Goal: Task Accomplishment & Management: Manage account settings

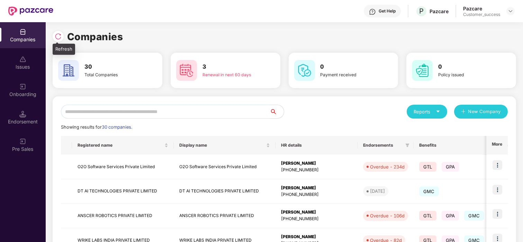
click at [64, 35] on div at bounding box center [60, 35] width 15 height 13
click at [55, 35] on img at bounding box center [58, 36] width 7 height 7
click at [261, 73] on div "3 Renewal in next 60 days" at bounding box center [225, 70] width 104 height 24
click at [57, 34] on img at bounding box center [58, 36] width 7 height 7
click at [239, 241] on td "WRIKE LABS INDIA PRIVATE LIMITED" at bounding box center [225, 240] width 102 height 25
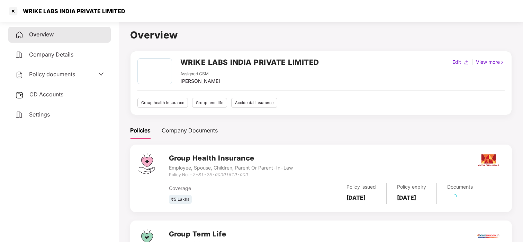
click at [69, 44] on div "Overview Company Details Policy documents CD Accounts Settings" at bounding box center [59, 75] width 102 height 96
click at [6, 12] on div "WRIKE LABS INDIA PRIVATE LIMITED" at bounding box center [261, 11] width 523 height 22
click at [15, 15] on div at bounding box center [13, 11] width 11 height 11
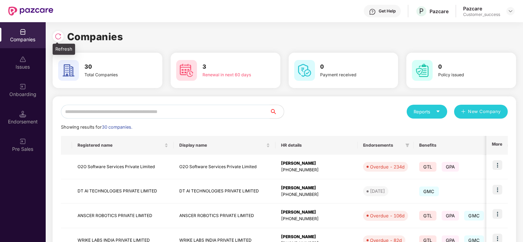
drag, startPoint x: 53, startPoint y: 40, endPoint x: 63, endPoint y: 31, distance: 13.7
click at [63, 31] on div at bounding box center [60, 35] width 15 height 13
click at [60, 35] on img at bounding box center [58, 36] width 7 height 7
click at [98, 106] on input "text" at bounding box center [165, 112] width 209 height 14
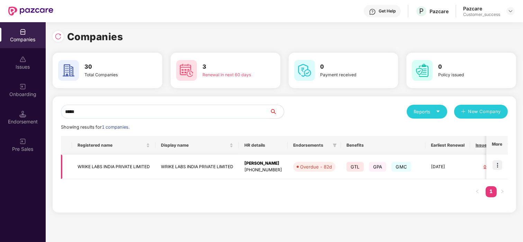
type input "*****"
click at [499, 167] on img at bounding box center [498, 165] width 10 height 10
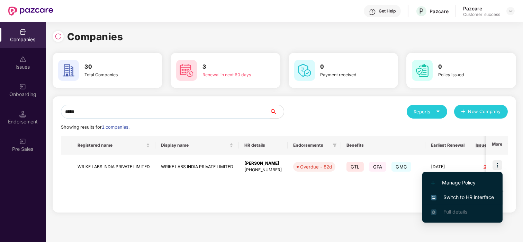
click at [452, 193] on span "Switch to HR interface" at bounding box center [462, 197] width 63 height 8
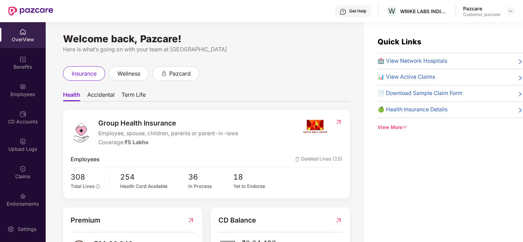
click at [19, 195] on img at bounding box center [22, 195] width 7 height 7
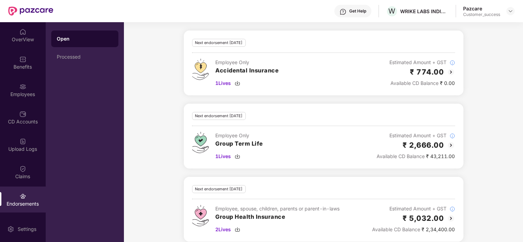
scroll to position [404, 0]
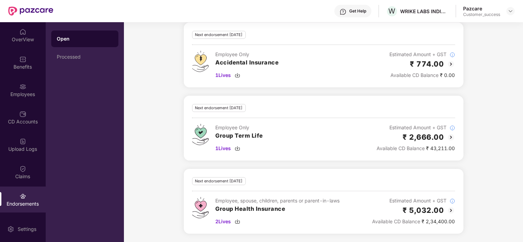
click at [451, 208] on img at bounding box center [451, 210] width 8 height 8
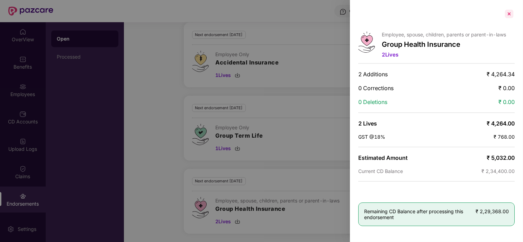
click at [511, 16] on div at bounding box center [509, 13] width 11 height 11
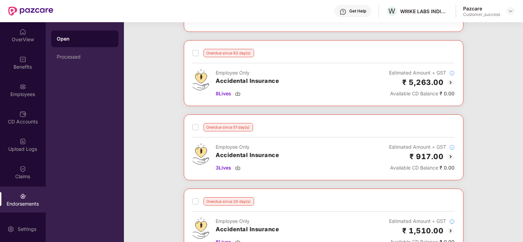
scroll to position [0, 0]
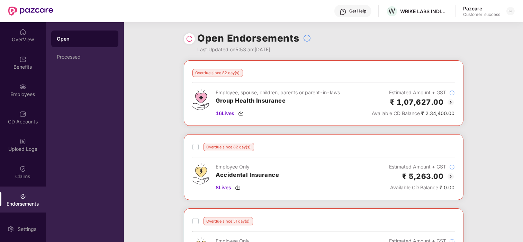
click at [448, 100] on img at bounding box center [451, 102] width 8 height 8
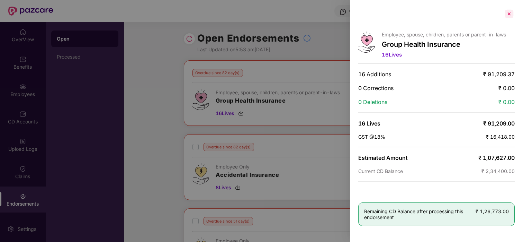
click at [514, 11] on div at bounding box center [509, 13] width 11 height 11
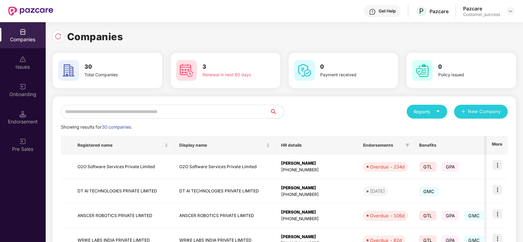
click at [109, 113] on input "text" at bounding box center [165, 112] width 209 height 14
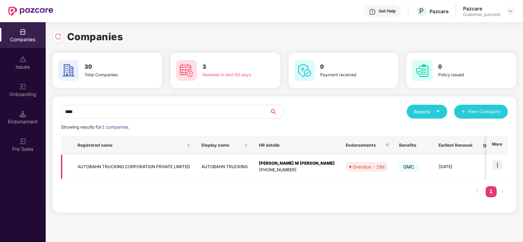
type input "****"
click at [499, 166] on img at bounding box center [498, 165] width 10 height 10
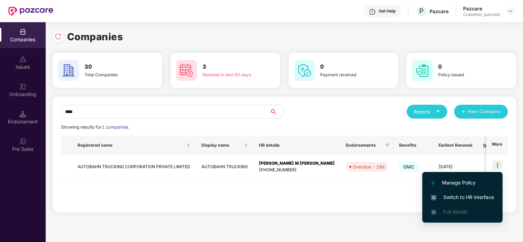
click at [450, 198] on span "Switch to HR interface" at bounding box center [462, 197] width 63 height 8
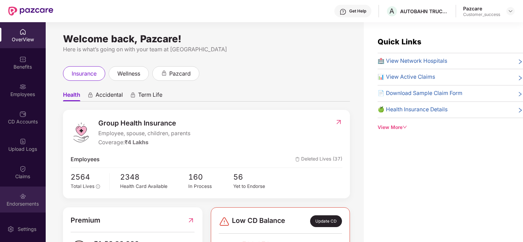
click at [28, 201] on div "Endorsements" at bounding box center [23, 203] width 46 height 7
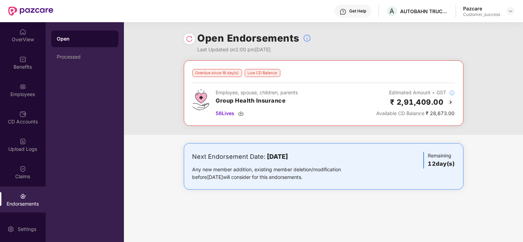
click at [450, 104] on img at bounding box center [451, 102] width 8 height 8
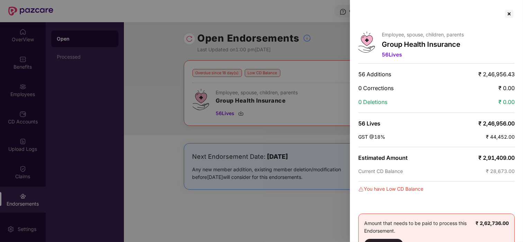
click at [502, 13] on div at bounding box center [436, 13] width 156 height 11
drag, startPoint x: 502, startPoint y: 13, endPoint x: 507, endPoint y: 14, distance: 4.9
click at [507, 14] on div at bounding box center [436, 13] width 156 height 11
click at [507, 14] on div at bounding box center [509, 13] width 11 height 11
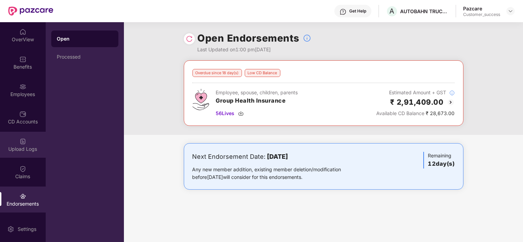
click at [19, 145] on div "Upload Logs" at bounding box center [23, 148] width 46 height 7
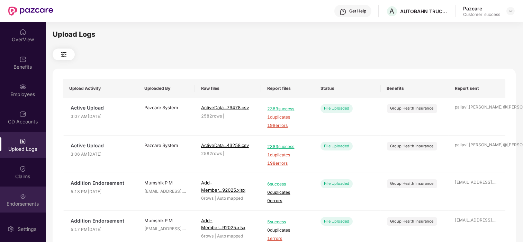
click at [22, 199] on img at bounding box center [22, 195] width 7 height 7
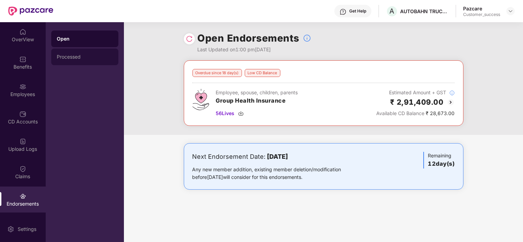
click at [85, 53] on div "Processed" at bounding box center [84, 56] width 67 height 17
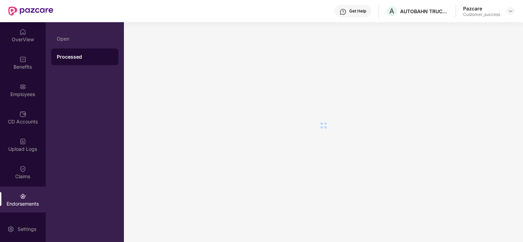
click at [345, 113] on div at bounding box center [323, 125] width 383 height 190
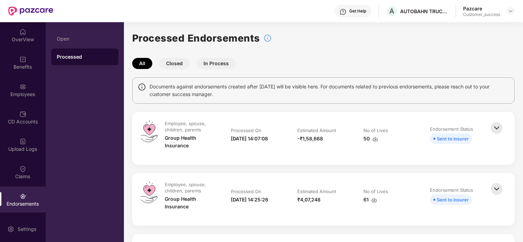
click at [495, 126] on img at bounding box center [496, 127] width 15 height 15
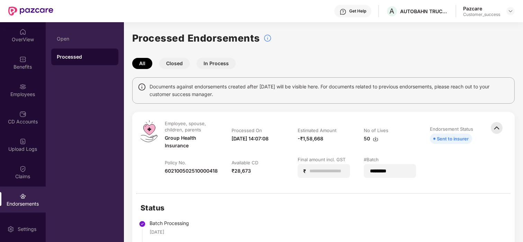
scroll to position [9, 0]
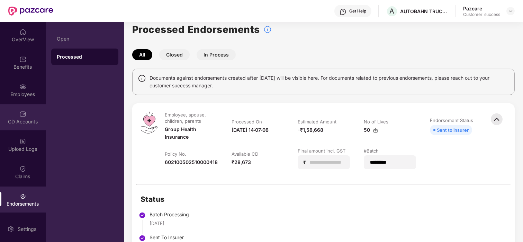
click at [12, 110] on div "CD Accounts" at bounding box center [23, 117] width 46 height 26
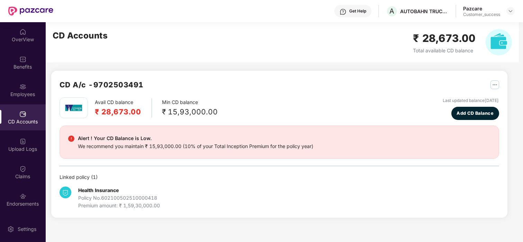
scroll to position [0, 0]
click at [35, 191] on div "Endorsements" at bounding box center [23, 199] width 46 height 26
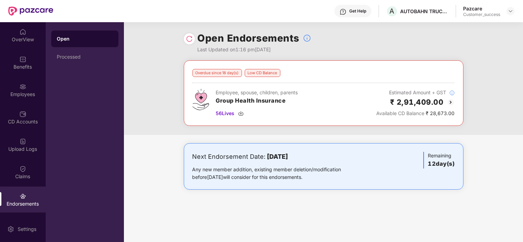
click at [28, 195] on div "Endorsements" at bounding box center [23, 199] width 46 height 26
click at [26, 115] on div "CD Accounts" at bounding box center [23, 117] width 46 height 26
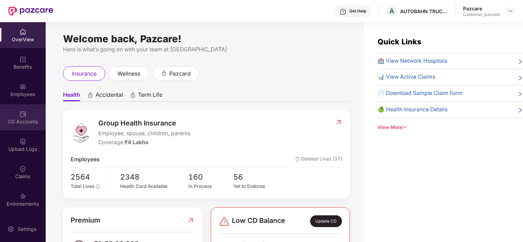
click at [9, 108] on div "CD Accounts" at bounding box center [23, 117] width 46 height 26
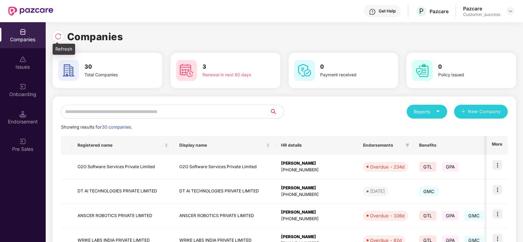
click at [55, 38] on img at bounding box center [58, 36] width 7 height 7
click at [78, 110] on input "text" at bounding box center [165, 112] width 209 height 14
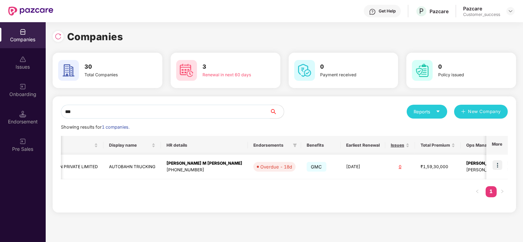
scroll to position [0, 94]
type input "***"
click at [500, 163] on img at bounding box center [498, 165] width 10 height 10
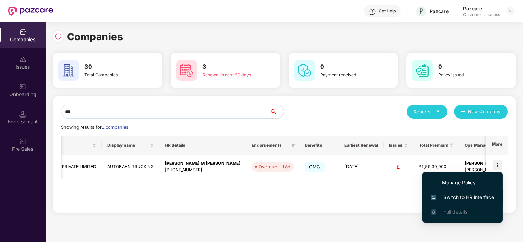
click at [447, 195] on span "Switch to HR interface" at bounding box center [462, 197] width 63 height 8
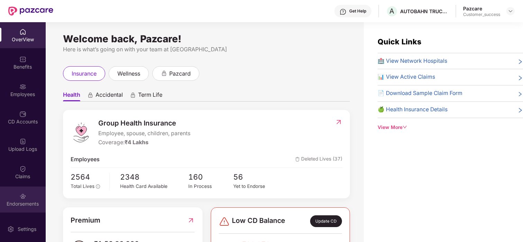
click at [24, 204] on div "Endorsements" at bounding box center [23, 203] width 46 height 7
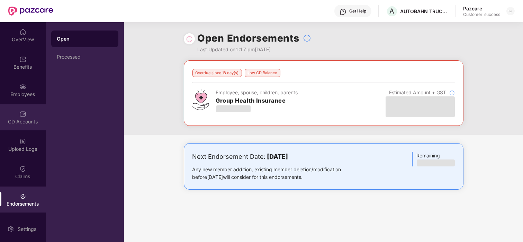
click at [25, 119] on div "CD Accounts" at bounding box center [23, 121] width 46 height 7
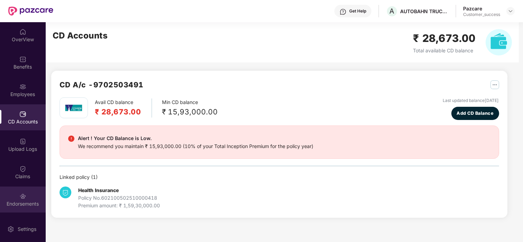
click at [19, 193] on img at bounding box center [22, 195] width 7 height 7
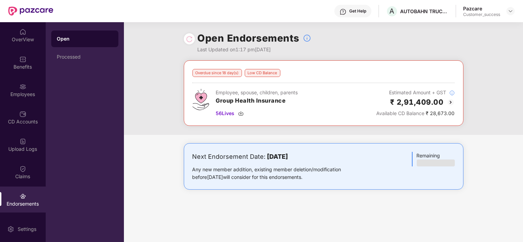
click at [450, 101] on img at bounding box center [451, 102] width 8 height 8
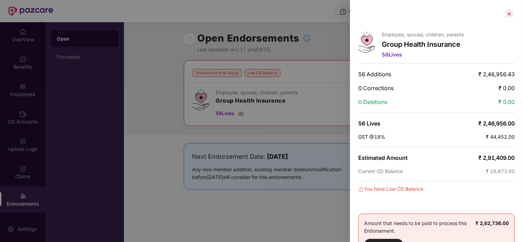
click at [507, 14] on div at bounding box center [509, 13] width 11 height 11
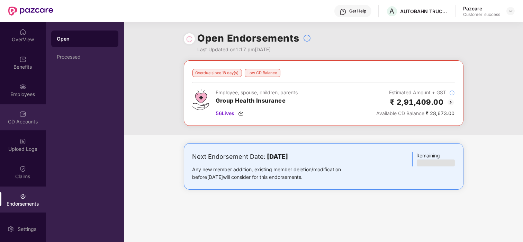
click at [27, 120] on div "CD Accounts" at bounding box center [23, 121] width 46 height 7
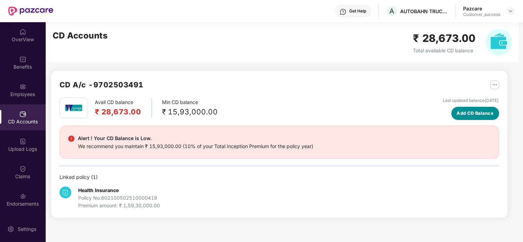
click at [474, 113] on span "Add CD Balance" at bounding box center [475, 113] width 37 height 7
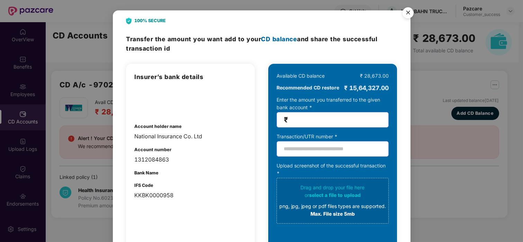
click at [405, 12] on img "Close" at bounding box center [407, 13] width 19 height 19
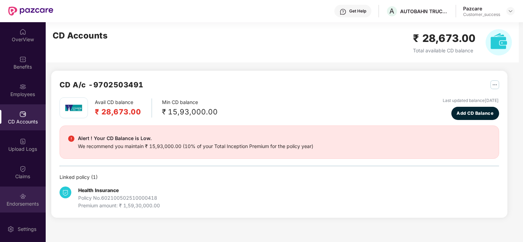
click at [15, 200] on div "Endorsements" at bounding box center [23, 203] width 46 height 7
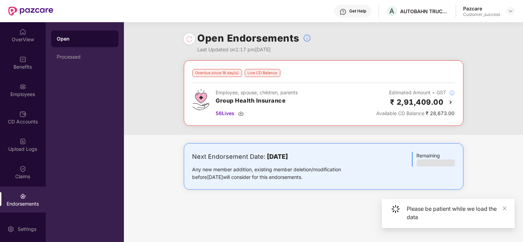
click at [449, 102] on img at bounding box center [451, 102] width 8 height 8
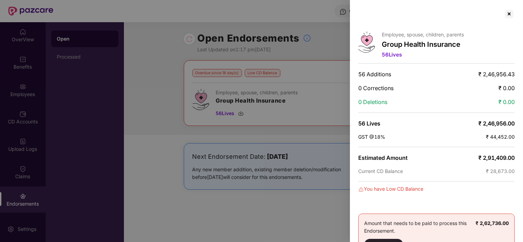
click at [508, 19] on div "Employee, spouse, children, parents Group Health Insurance 56 Lives 56 Addition…" at bounding box center [436, 121] width 173 height 242
click at [442, 99] on div "0 Deletions ₹ 0.00" at bounding box center [436, 101] width 156 height 7
click at [506, 14] on div at bounding box center [509, 13] width 11 height 11
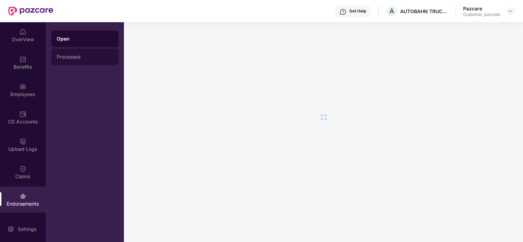
click at [82, 55] on div "Processed" at bounding box center [85, 57] width 56 height 6
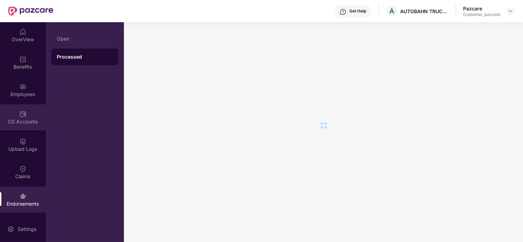
click at [19, 117] on div "CD Accounts" at bounding box center [23, 117] width 46 height 26
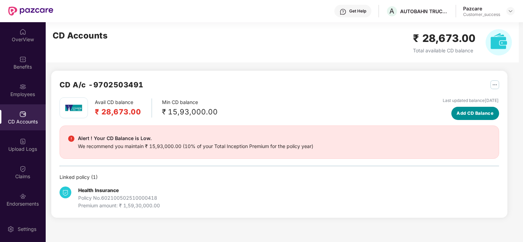
click at [484, 114] on span "Add CD Balance" at bounding box center [475, 113] width 37 height 7
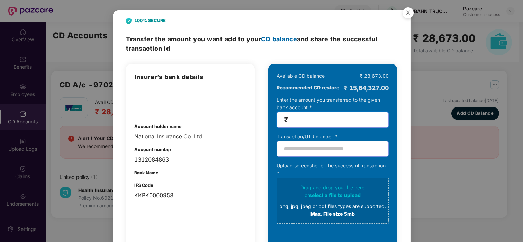
click at [313, 121] on input "number" at bounding box center [335, 120] width 92 height 8
type input "**"
click at [409, 15] on img "Close" at bounding box center [407, 13] width 19 height 19
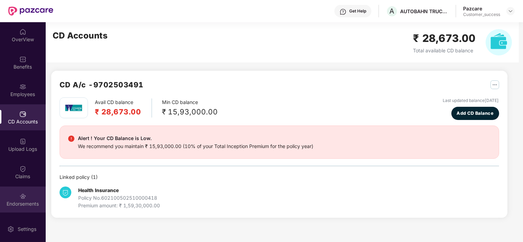
click at [23, 208] on div "Endorsements" at bounding box center [23, 199] width 46 height 26
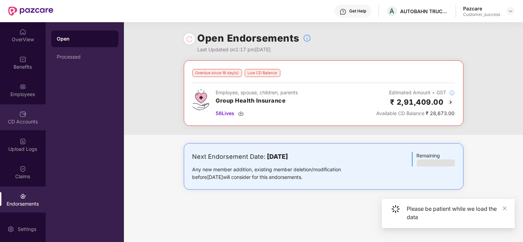
click at [10, 123] on div "CD Accounts" at bounding box center [23, 121] width 46 height 7
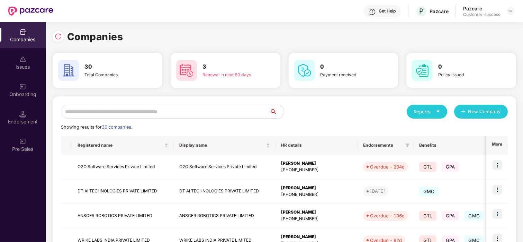
click at [178, 108] on input "text" at bounding box center [165, 112] width 209 height 14
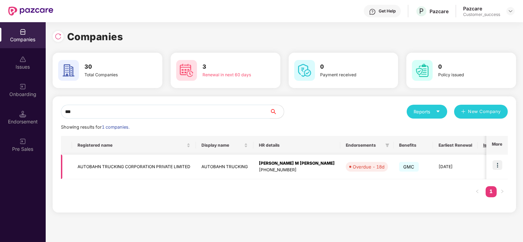
type input "***"
click at [113, 166] on td "AUTOBAHN TRUCKING CORPORATION PRIVATE LIMITED" at bounding box center [134, 166] width 124 height 25
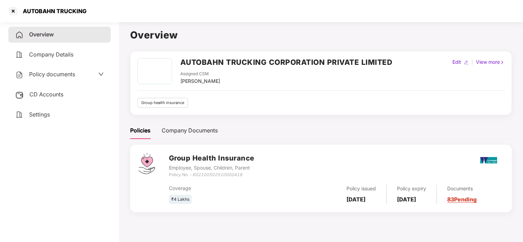
click at [62, 93] on span "CD Accounts" at bounding box center [46, 94] width 34 height 7
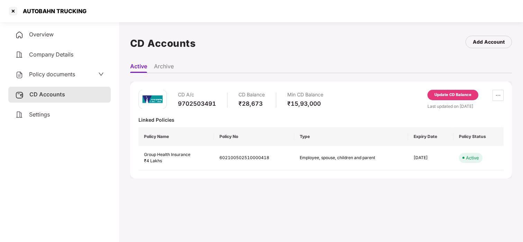
click at [466, 90] on div "Update CD Balance" at bounding box center [453, 95] width 51 height 10
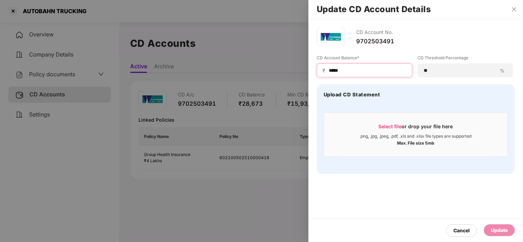
click at [362, 68] on input "*****" at bounding box center [367, 70] width 78 height 7
type input "*"
type input "******"
click at [504, 230] on div "Update" at bounding box center [499, 230] width 17 height 8
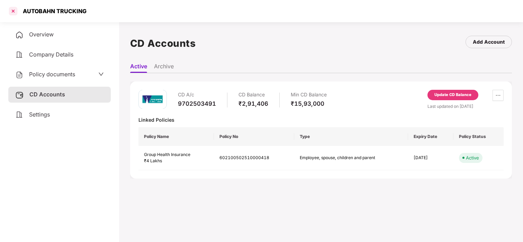
click at [15, 12] on div at bounding box center [13, 11] width 11 height 11
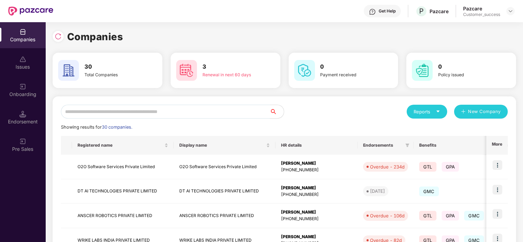
click at [156, 111] on input "text" at bounding box center [165, 112] width 209 height 14
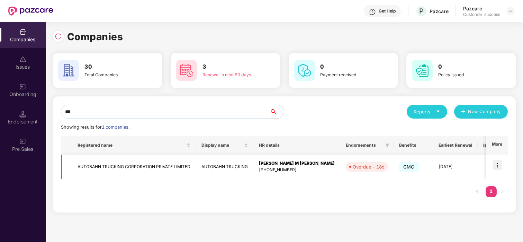
type input "***"
click at [495, 163] on img at bounding box center [498, 165] width 10 height 10
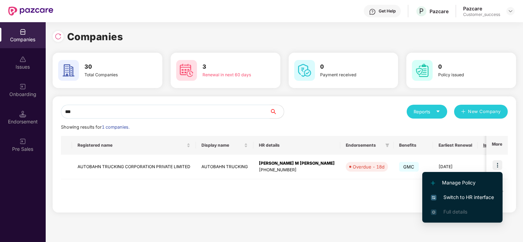
click at [434, 194] on span "Switch to HR interface" at bounding box center [462, 197] width 63 height 8
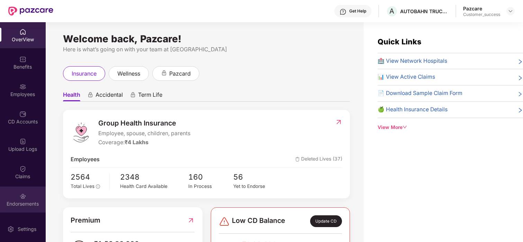
click at [19, 198] on img at bounding box center [22, 195] width 7 height 7
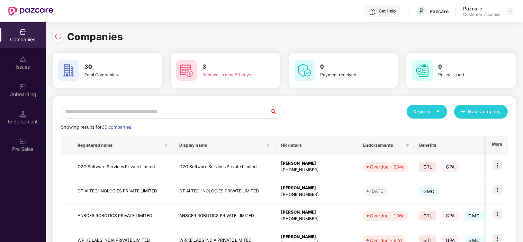
click at [128, 112] on input "text" at bounding box center [165, 112] width 209 height 14
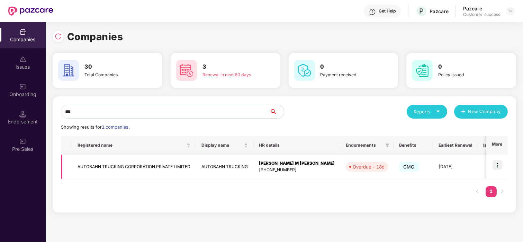
type input "***"
click at [113, 155] on td "AUTOBAHN TRUCKING CORPORATION PRIVATE LIMITED" at bounding box center [134, 166] width 124 height 25
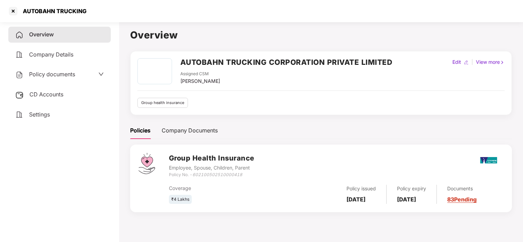
click at [459, 59] on div "Edit" at bounding box center [456, 62] width 11 height 8
select select "*****"
select select "******"
select select "**********"
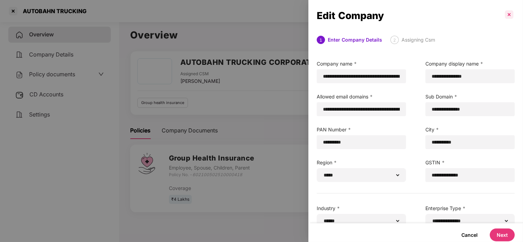
click at [506, 15] on p at bounding box center [509, 14] width 11 height 11
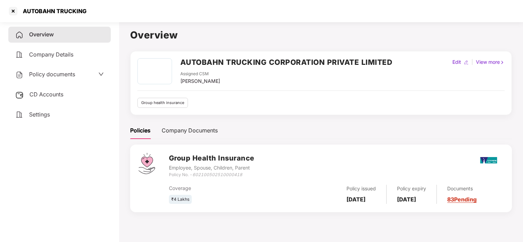
click at [496, 62] on div "View more" at bounding box center [491, 62] width 32 height 8
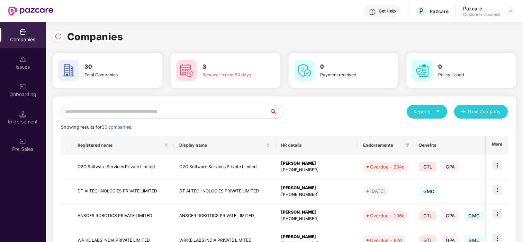
click at [89, 114] on input "text" at bounding box center [165, 112] width 209 height 14
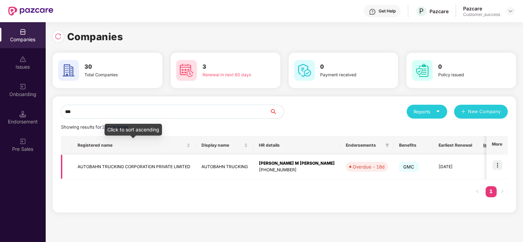
type input "***"
click at [81, 167] on td "AUTOBAHN TRUCKING CORPORATION PRIVATE LIMITED" at bounding box center [134, 166] width 124 height 25
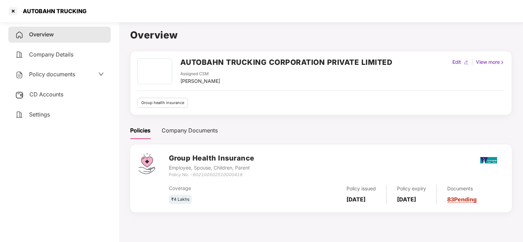
click at [62, 75] on span "Policy documents" at bounding box center [52, 74] width 46 height 7
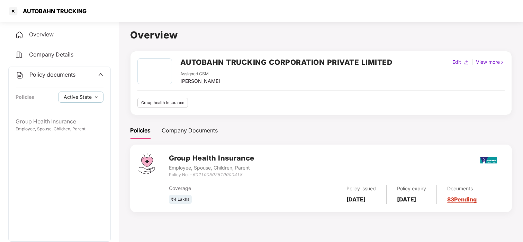
scroll to position [19, 0]
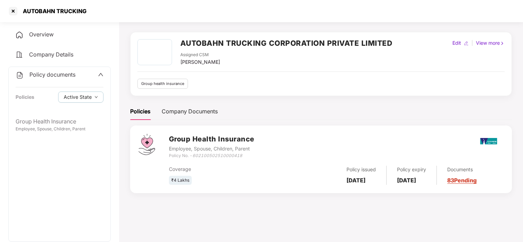
click at [465, 43] on img at bounding box center [466, 43] width 5 height 5
select select "*****"
select select "******"
select select "**********"
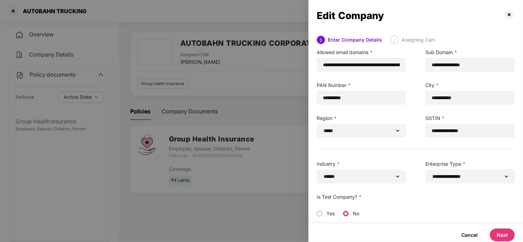
scroll to position [0, 0]
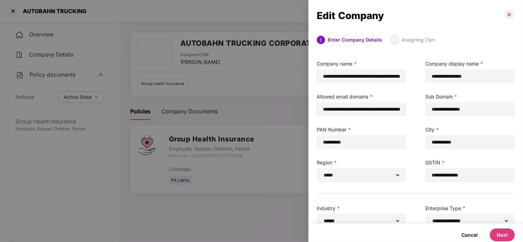
click at [513, 11] on p at bounding box center [509, 14] width 11 height 11
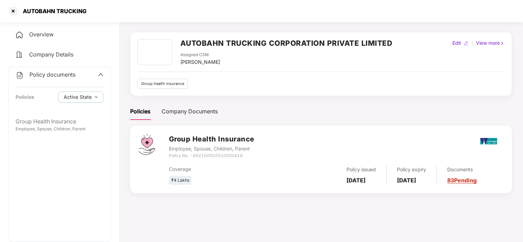
click at [496, 42] on div "View more" at bounding box center [491, 43] width 32 height 8
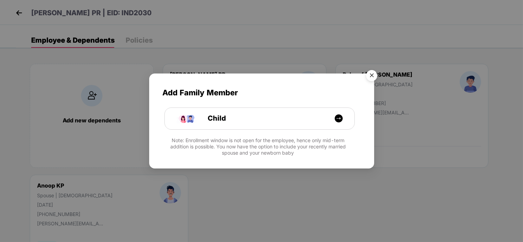
click at [373, 73] on img "Close" at bounding box center [371, 76] width 19 height 19
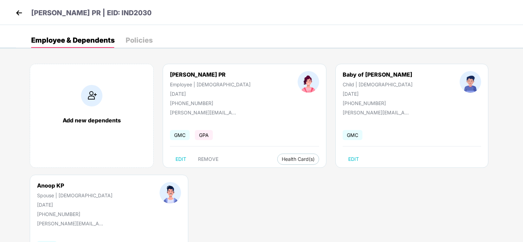
click at [21, 16] on img at bounding box center [19, 13] width 10 height 10
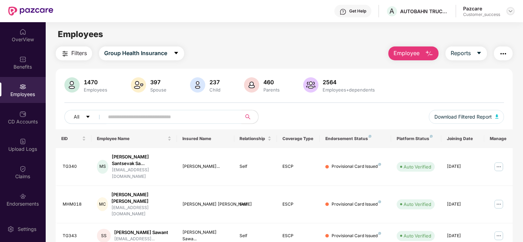
click at [509, 11] on img at bounding box center [511, 11] width 6 height 6
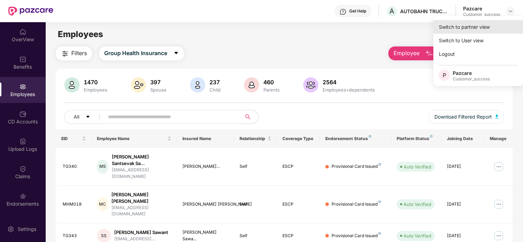
click at [472, 28] on div "Switch to partner view" at bounding box center [478, 27] width 90 height 14
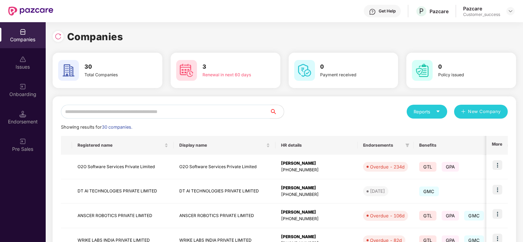
click at [197, 110] on input "text" at bounding box center [165, 112] width 209 height 14
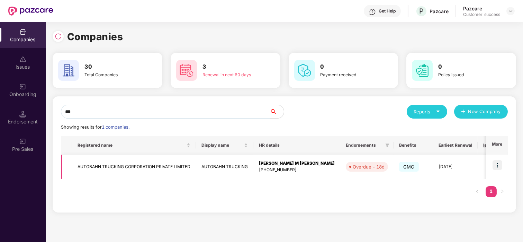
type input "***"
click at [496, 163] on img at bounding box center [498, 165] width 10 height 10
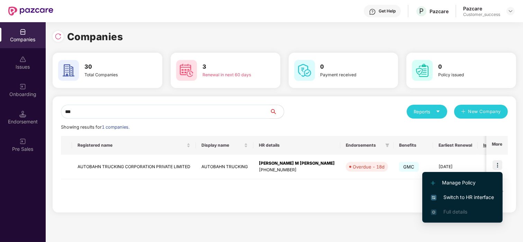
click at [451, 192] on li "Switch to HR interface" at bounding box center [462, 197] width 80 height 15
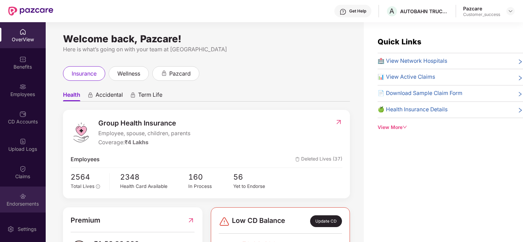
click at [30, 190] on div "Endorsements" at bounding box center [23, 199] width 46 height 26
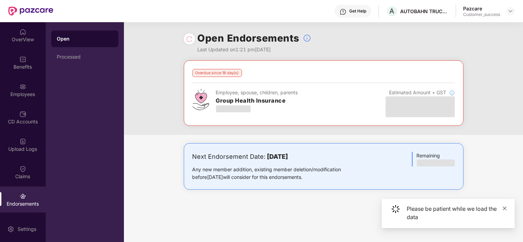
click at [503, 207] on icon "close" at bounding box center [504, 208] width 5 height 5
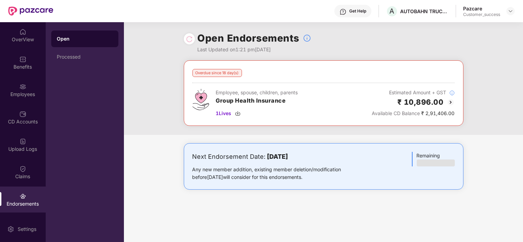
click at [450, 101] on img at bounding box center [451, 102] width 8 height 8
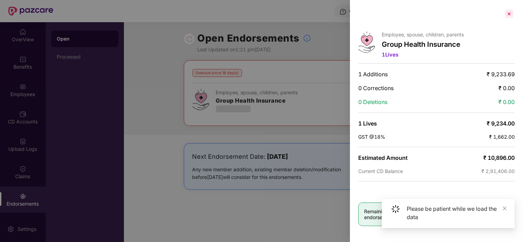
click at [507, 16] on div at bounding box center [509, 13] width 11 height 11
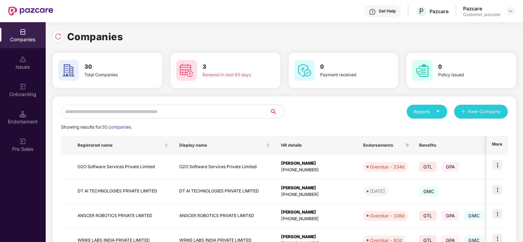
click at [80, 111] on input "text" at bounding box center [165, 112] width 209 height 14
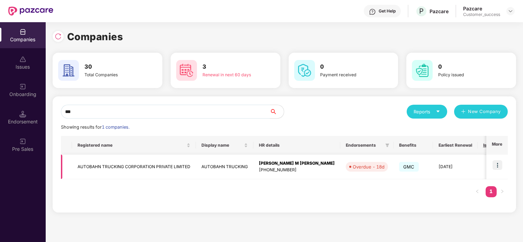
type input "***"
click at [80, 172] on td "AUTOBAHN TRUCKING CORPORATION PRIVATE LIMITED" at bounding box center [134, 166] width 124 height 25
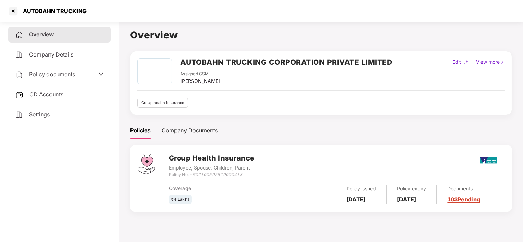
click at [44, 97] on div "CD Accounts" at bounding box center [59, 95] width 102 height 16
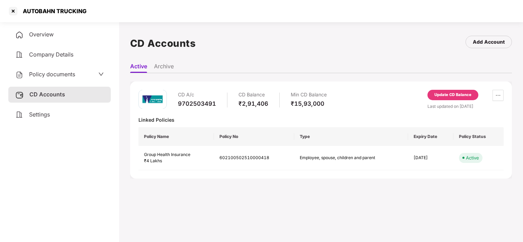
click at [448, 95] on div "Update CD Balance" at bounding box center [452, 95] width 37 height 6
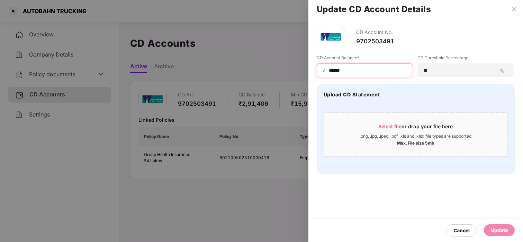
click at [387, 69] on input "******" at bounding box center [367, 70] width 78 height 7
type input "*"
type input "*****"
click at [493, 228] on div "Update" at bounding box center [499, 230] width 17 height 8
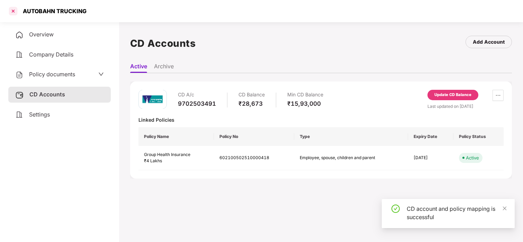
click at [14, 9] on div at bounding box center [13, 11] width 11 height 11
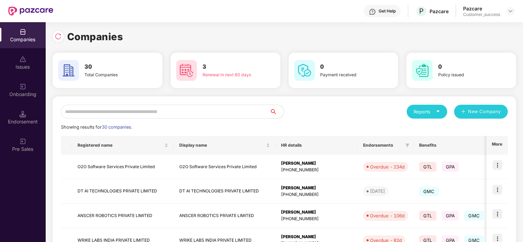
click at [143, 115] on input "text" at bounding box center [165, 112] width 209 height 14
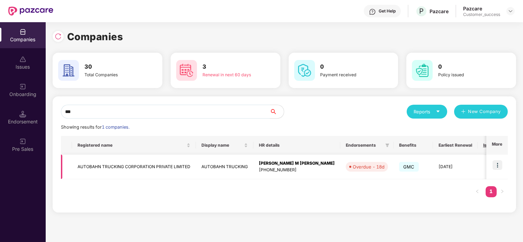
type input "***"
click at [500, 162] on img at bounding box center [498, 165] width 10 height 10
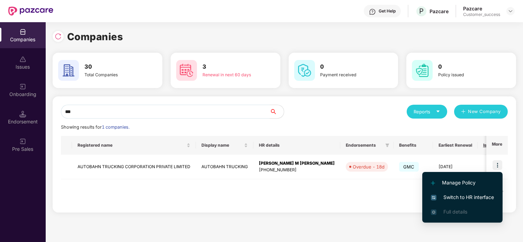
click at [459, 196] on span "Switch to HR interface" at bounding box center [462, 197] width 63 height 8
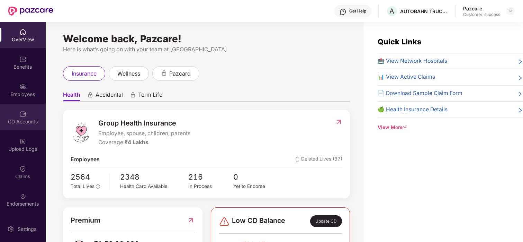
click at [24, 112] on img at bounding box center [22, 113] width 7 height 7
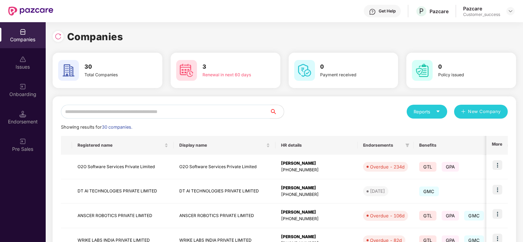
click at [87, 110] on input "text" at bounding box center [165, 112] width 209 height 14
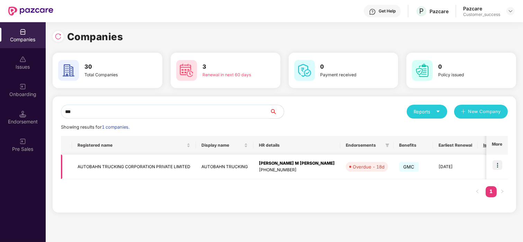
type input "***"
click at [499, 163] on img at bounding box center [498, 165] width 10 height 10
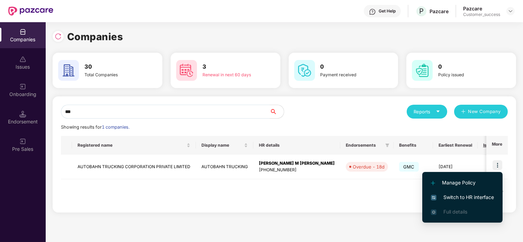
click at [455, 194] on span "Switch to HR interface" at bounding box center [462, 197] width 63 height 8
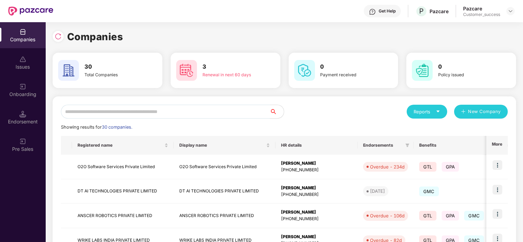
click at [104, 110] on input "text" at bounding box center [165, 112] width 209 height 14
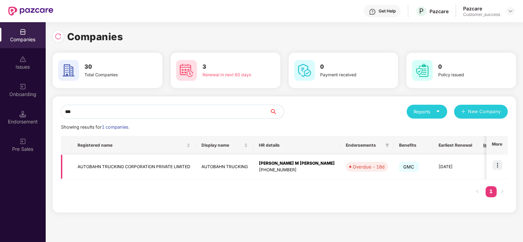
type input "***"
click at [104, 172] on td "AUTOBAHN TRUCKING CORPORATION PRIVATE LIMITED" at bounding box center [134, 166] width 124 height 25
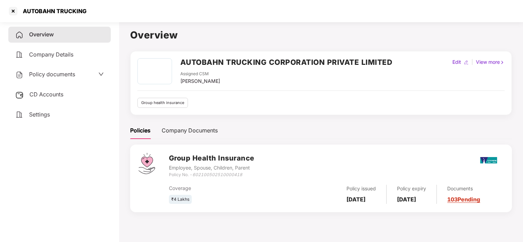
click at [51, 77] on span "Policy documents" at bounding box center [52, 74] width 46 height 7
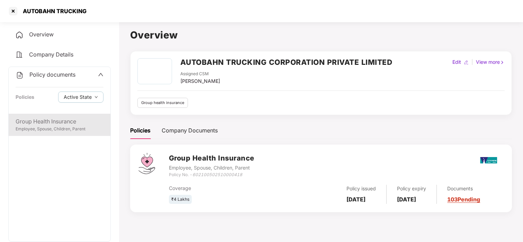
click at [53, 120] on div "Group Health Insurance" at bounding box center [60, 121] width 88 height 9
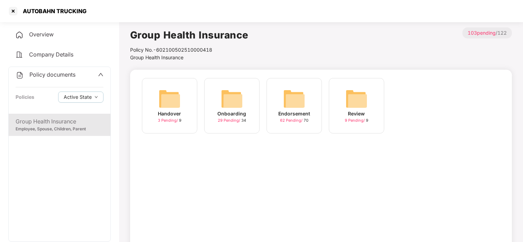
click at [294, 103] on img at bounding box center [294, 99] width 22 height 22
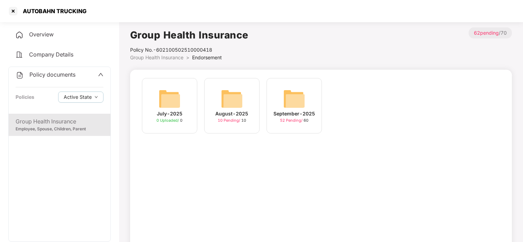
click at [283, 118] on span "52 Pending /" at bounding box center [292, 120] width 24 height 5
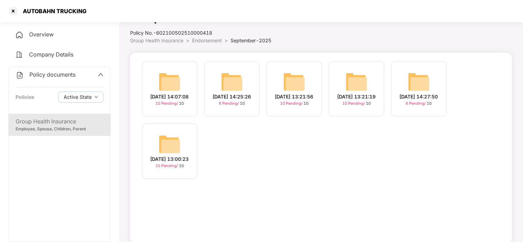
scroll to position [27, 0]
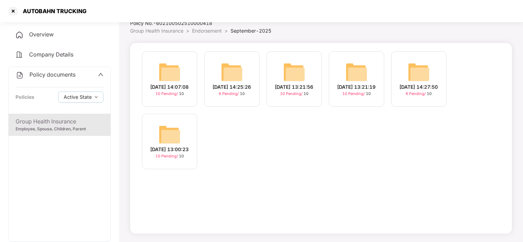
click at [164, 140] on img at bounding box center [170, 134] width 22 height 22
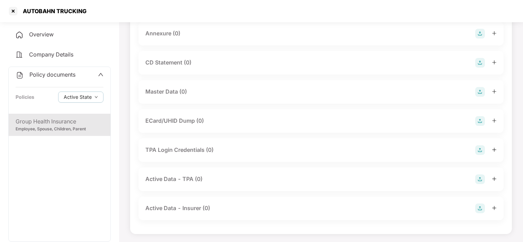
scroll to position [0, 0]
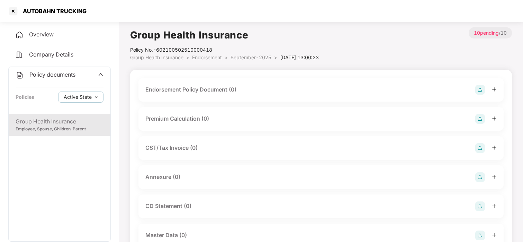
scroll to position [27, 0]
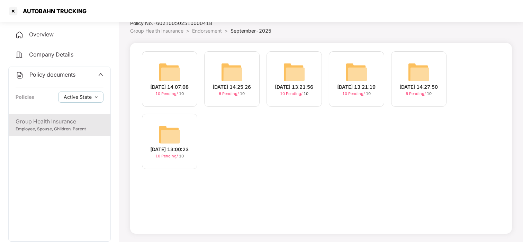
click at [154, 136] on div "24-Sep-2025 13:00:23 10 Pending / 10" at bounding box center [169, 141] width 55 height 55
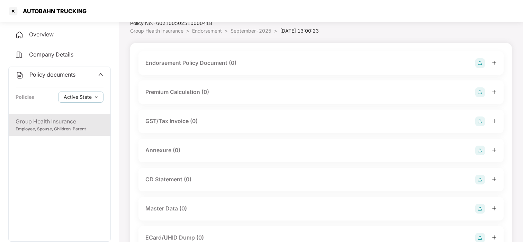
scroll to position [0, 0]
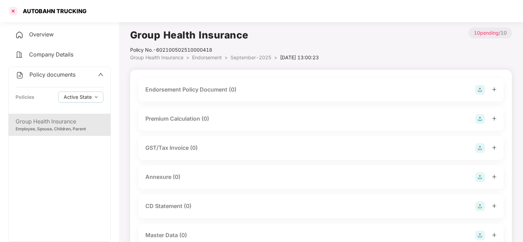
click at [9, 10] on div at bounding box center [13, 11] width 11 height 11
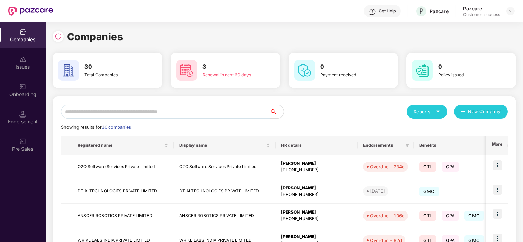
click at [114, 116] on input "text" at bounding box center [165, 112] width 209 height 14
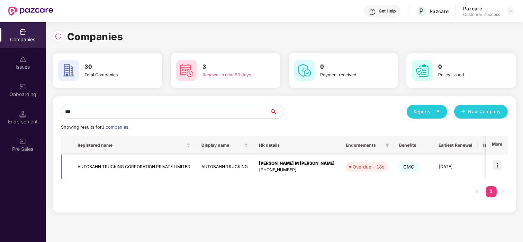
type input "***"
click at [499, 166] on img at bounding box center [498, 165] width 10 height 10
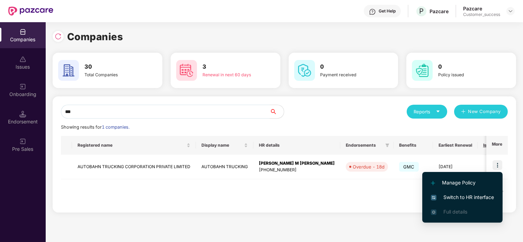
click at [443, 198] on span "Switch to HR interface" at bounding box center [462, 197] width 63 height 8
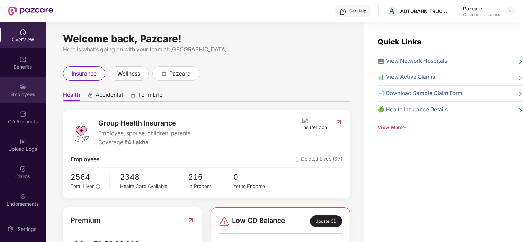
click at [23, 89] on img at bounding box center [22, 86] width 7 height 7
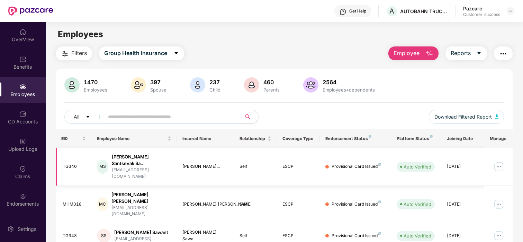
click at [499, 161] on img at bounding box center [498, 166] width 11 height 11
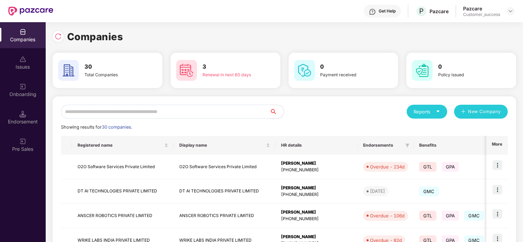
click at [132, 110] on input "text" at bounding box center [165, 112] width 209 height 14
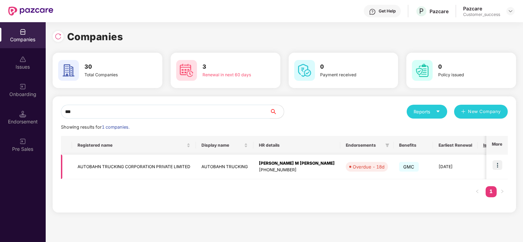
type input "***"
click at [501, 166] on img at bounding box center [498, 165] width 10 height 10
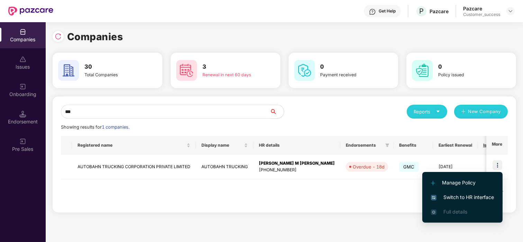
click at [466, 198] on span "Switch to HR interface" at bounding box center [462, 197] width 63 height 8
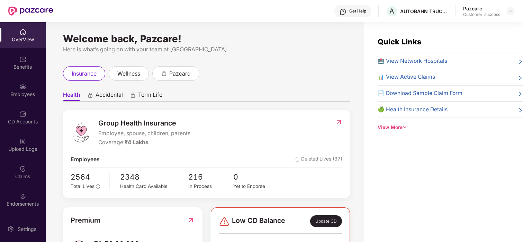
click at [25, 91] on div "Employees" at bounding box center [23, 94] width 46 height 7
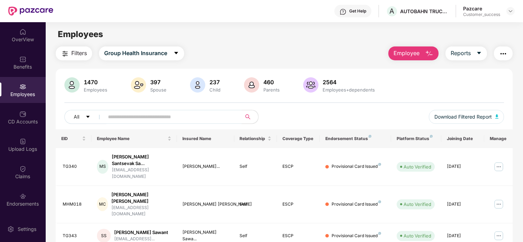
click at [115, 118] on input "text" at bounding box center [170, 116] width 124 height 10
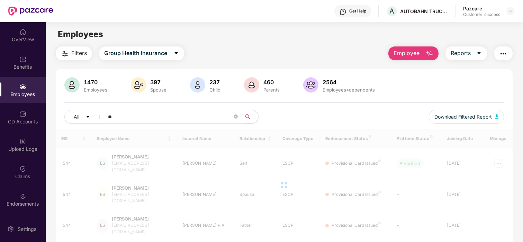
type input "*"
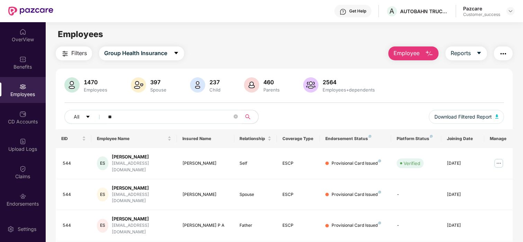
type input "*"
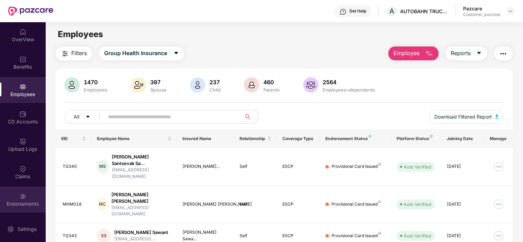
click at [19, 193] on img at bounding box center [22, 195] width 7 height 7
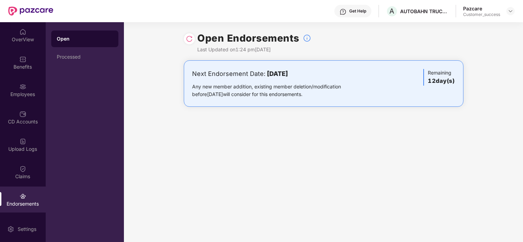
click at [193, 42] on div at bounding box center [189, 38] width 11 height 11
click at [188, 39] on img at bounding box center [189, 38] width 7 height 7
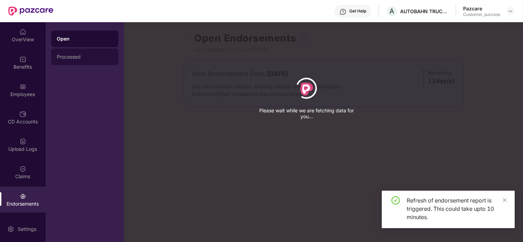
click at [87, 52] on div "Processed" at bounding box center [84, 56] width 67 height 17
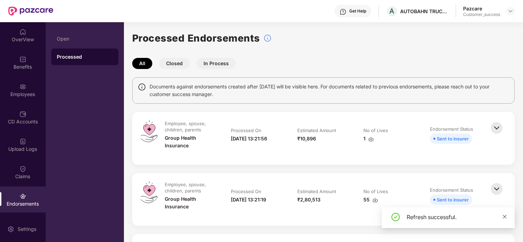
click at [504, 216] on icon "close" at bounding box center [505, 216] width 4 height 4
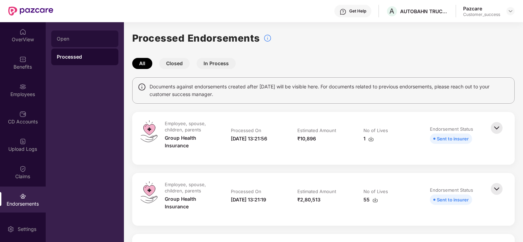
click at [81, 35] on div "Open" at bounding box center [84, 38] width 67 height 17
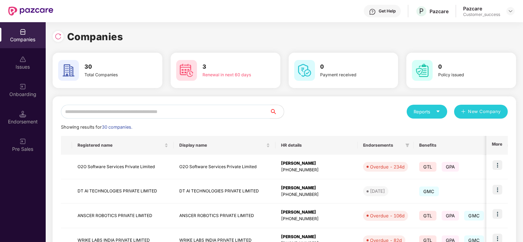
click at [81, 113] on input "text" at bounding box center [165, 112] width 209 height 14
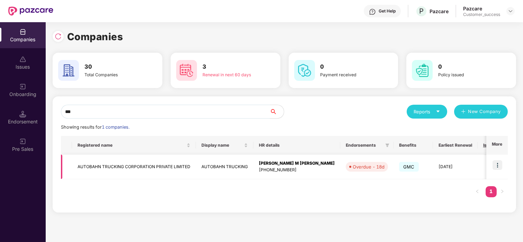
type input "***"
click at [495, 161] on img at bounding box center [498, 165] width 10 height 10
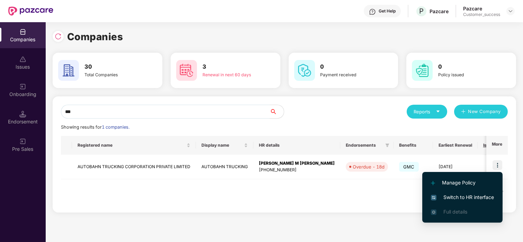
click at [454, 192] on li "Switch to HR interface" at bounding box center [462, 197] width 80 height 15
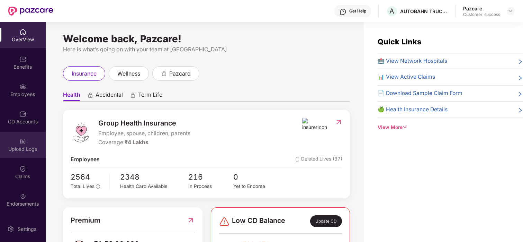
click at [7, 132] on div "Upload Logs" at bounding box center [23, 145] width 46 height 26
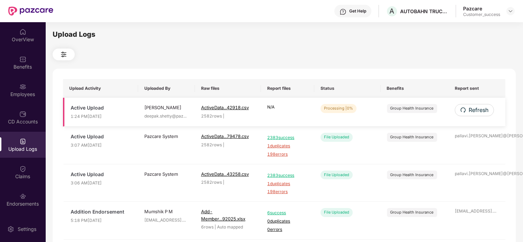
click at [342, 107] on div "Processing | 0%" at bounding box center [339, 108] width 36 height 9
click at [480, 108] on span "Refresh" at bounding box center [478, 110] width 20 height 9
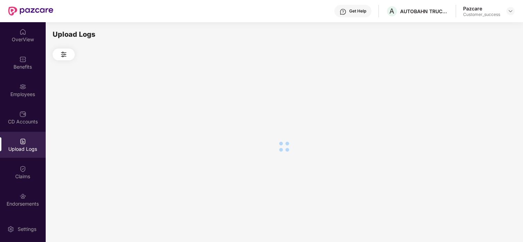
click at [480, 108] on div at bounding box center [284, 146] width 463 height 172
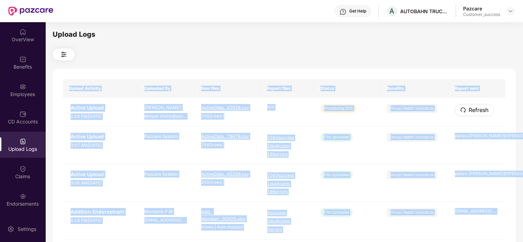
click at [480, 108] on span "Refresh" at bounding box center [479, 110] width 20 height 9
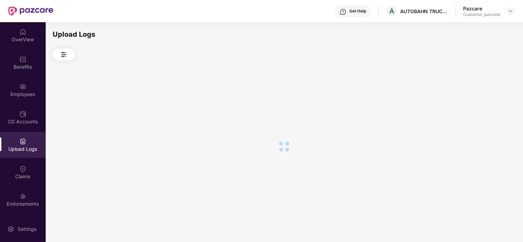
click at [480, 108] on div at bounding box center [284, 146] width 463 height 172
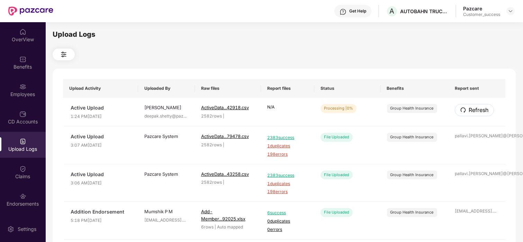
click at [480, 108] on span "Refresh" at bounding box center [479, 110] width 20 height 9
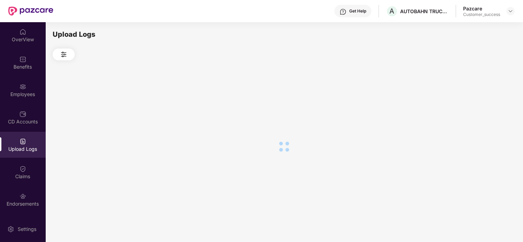
click at [480, 108] on div at bounding box center [284, 146] width 463 height 172
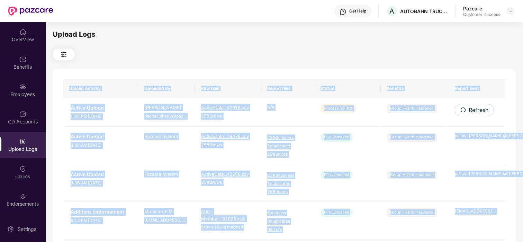
click at [480, 108] on span "Refresh" at bounding box center [478, 110] width 20 height 9
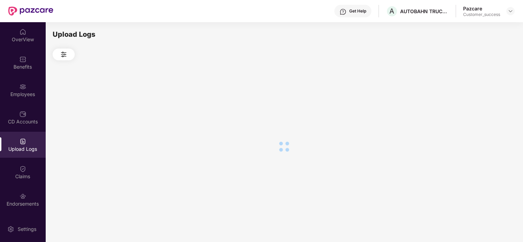
click at [480, 108] on div at bounding box center [284, 146] width 463 height 172
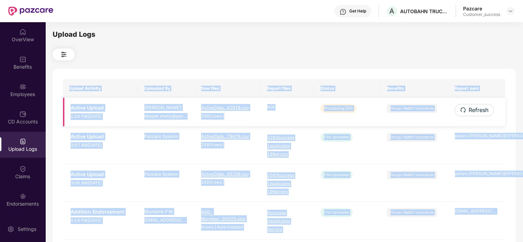
click at [369, 110] on td "Processing | 0%" at bounding box center [347, 112] width 66 height 29
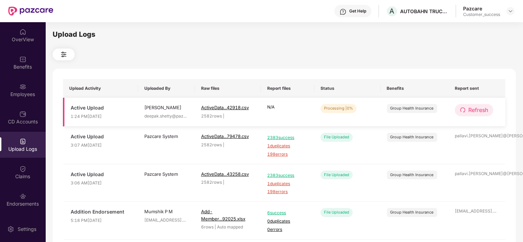
click at [486, 110] on span "Refresh" at bounding box center [478, 110] width 20 height 9
click at [486, 110] on span "Refresh" at bounding box center [479, 110] width 20 height 9
click at [463, 110] on icon "redo" at bounding box center [463, 110] width 6 height 6
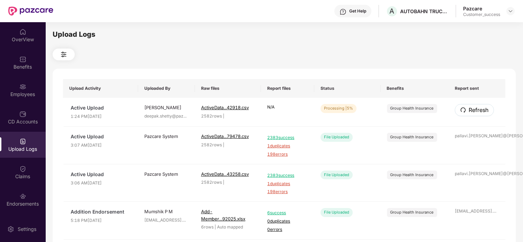
click at [463, 110] on icon "redo" at bounding box center [463, 110] width 6 height 6
click at [471, 110] on span "Refresh" at bounding box center [478, 110] width 20 height 9
click at [471, 110] on span "Refresh" at bounding box center [479, 110] width 20 height 9
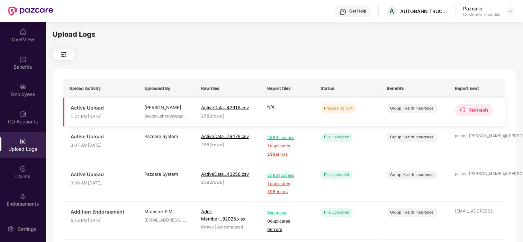
click at [472, 109] on span "Refresh" at bounding box center [478, 110] width 20 height 9
click at [472, 109] on span "Refresh" at bounding box center [479, 110] width 20 height 9
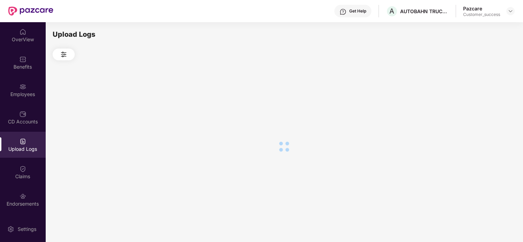
click at [472, 109] on div at bounding box center [284, 146] width 463 height 172
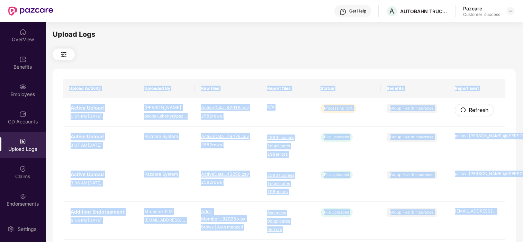
click at [472, 109] on span "Refresh" at bounding box center [479, 110] width 20 height 9
click at [501, 101] on td "Refresh" at bounding box center [477, 112] width 57 height 29
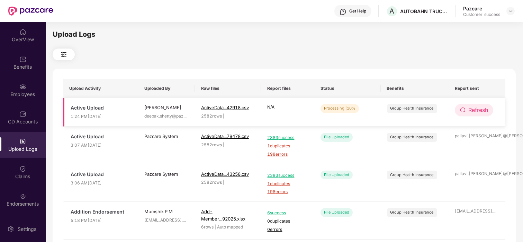
click at [481, 110] on span "Refresh" at bounding box center [478, 110] width 20 height 9
click at [481, 110] on span "Refresh" at bounding box center [479, 110] width 20 height 9
click at [472, 114] on span "Refresh" at bounding box center [478, 110] width 20 height 9
click at [480, 109] on span "Refresh" at bounding box center [478, 110] width 20 height 9
click at [469, 108] on span "Refresh" at bounding box center [478, 110] width 20 height 9
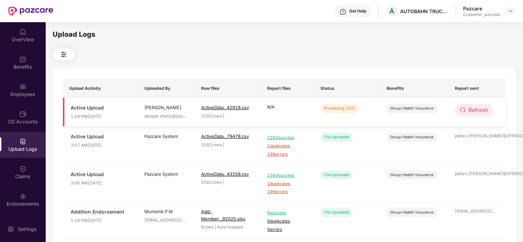
click at [464, 108] on icon "redo" at bounding box center [463, 110] width 6 height 6
click at [482, 111] on span "Refresh" at bounding box center [478, 110] width 20 height 9
click at [482, 111] on span "Refresh" at bounding box center [479, 110] width 20 height 9
click at [466, 107] on icon "redo" at bounding box center [463, 110] width 6 height 6
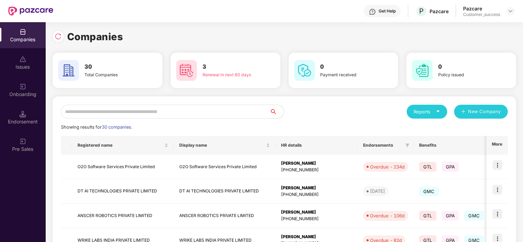
click at [116, 109] on input "text" at bounding box center [165, 112] width 209 height 14
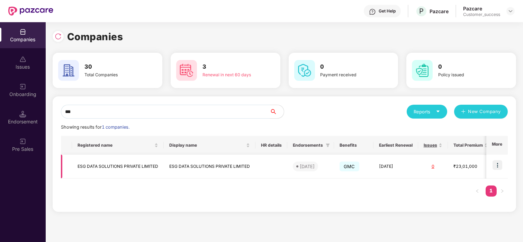
type input "***"
click at [493, 165] on img at bounding box center [498, 165] width 10 height 10
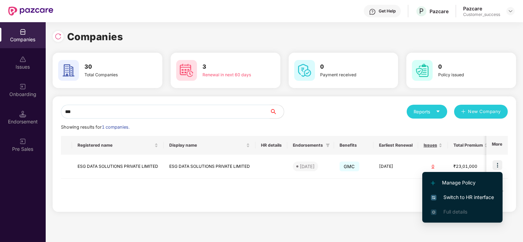
click at [453, 190] on li "Switch to HR interface" at bounding box center [462, 197] width 80 height 15
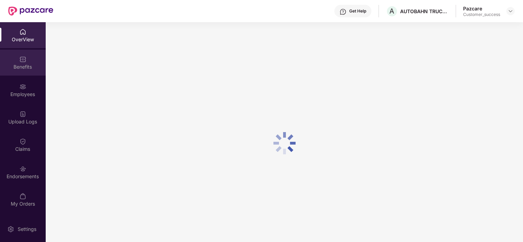
click at [26, 69] on div "Benefits" at bounding box center [23, 66] width 46 height 7
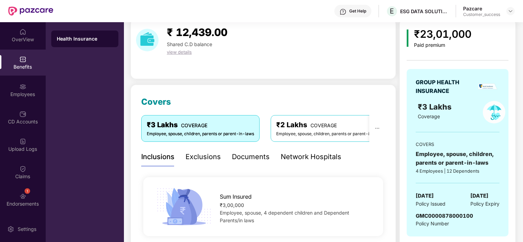
scroll to position [28, 0]
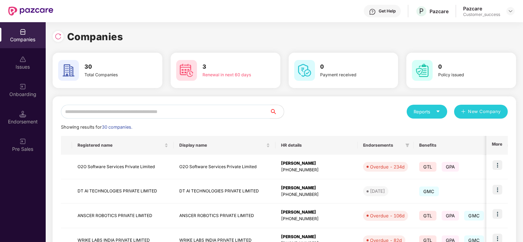
click at [104, 112] on input "text" at bounding box center [165, 112] width 209 height 14
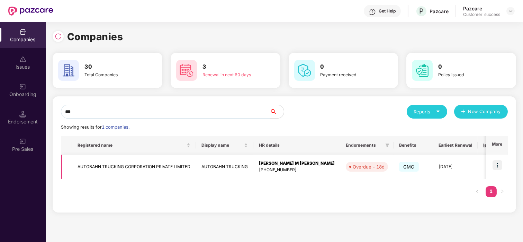
type input "***"
click at [500, 163] on img at bounding box center [498, 165] width 10 height 10
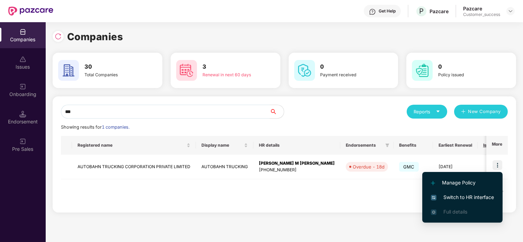
click at [455, 196] on span "Switch to HR interface" at bounding box center [462, 197] width 63 height 8
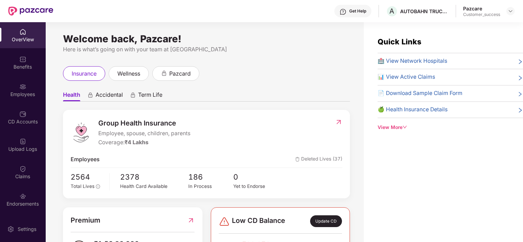
click at [31, 188] on div "Endorsements" at bounding box center [23, 199] width 46 height 26
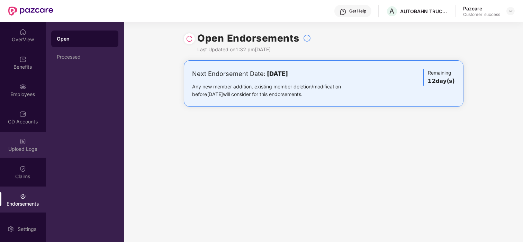
click at [21, 143] on img at bounding box center [22, 141] width 7 height 7
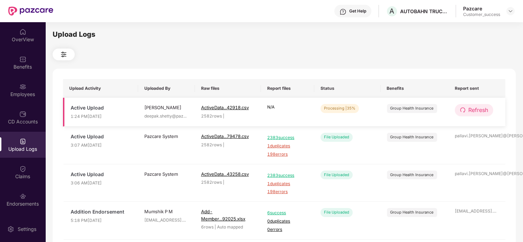
click at [480, 106] on span "Refresh" at bounding box center [478, 110] width 20 height 9
click at [480, 106] on span "Refresh" at bounding box center [479, 110] width 20 height 9
click at [466, 106] on button "Refresh" at bounding box center [474, 110] width 38 height 12
click at [466, 106] on button "Refresh" at bounding box center [474, 110] width 39 height 12
click at [464, 108] on icon "redo" at bounding box center [463, 110] width 6 height 6
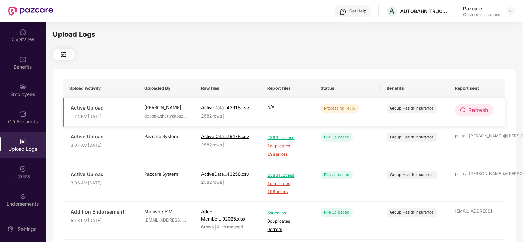
click at [460, 109] on icon "redo" at bounding box center [462, 109] width 5 height 5
click at [479, 108] on span "Refresh" at bounding box center [478, 110] width 20 height 9
click at [479, 108] on span "Refresh" at bounding box center [479, 110] width 20 height 9
click at [468, 109] on span "Refresh" at bounding box center [478, 110] width 20 height 9
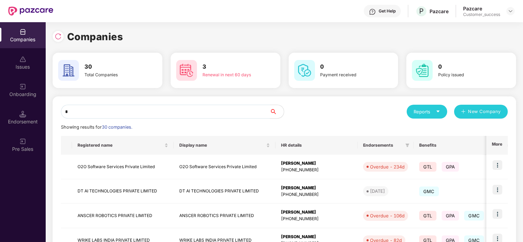
click at [129, 113] on input "*" at bounding box center [165, 112] width 209 height 14
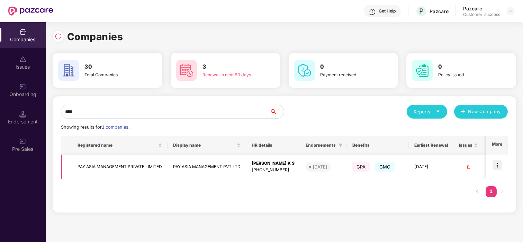
type input "****"
click at [492, 170] on td at bounding box center [496, 166] width 21 height 25
click at [497, 163] on img at bounding box center [498, 165] width 10 height 10
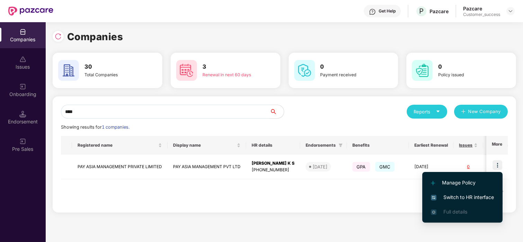
click at [453, 190] on li "Switch to HR interface" at bounding box center [462, 197] width 80 height 15
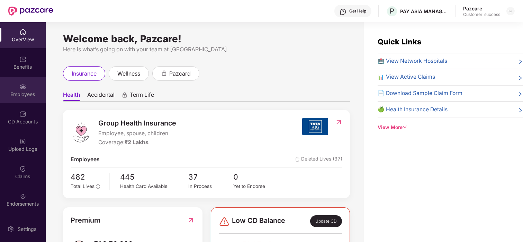
click at [16, 87] on div "Employees" at bounding box center [23, 90] width 46 height 26
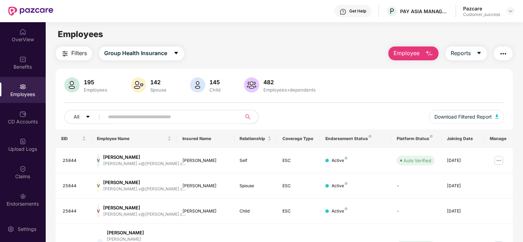
click at [407, 49] on span "Employee" at bounding box center [407, 53] width 26 height 9
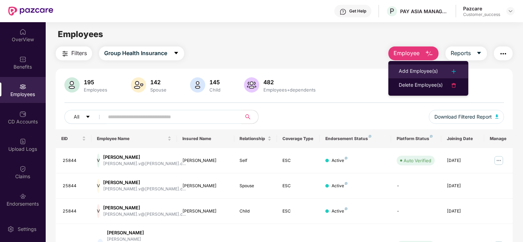
click at [426, 65] on li "Add Employee(s)" at bounding box center [428, 71] width 80 height 14
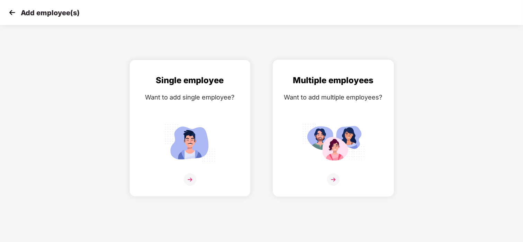
click at [329, 99] on div "Want to add multiple employees?" at bounding box center [333, 97] width 107 height 10
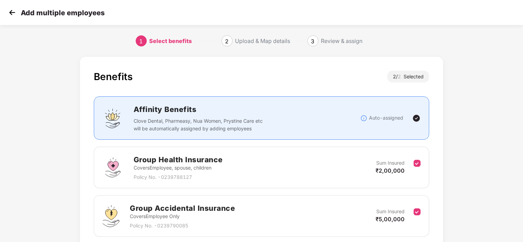
scroll to position [55, 0]
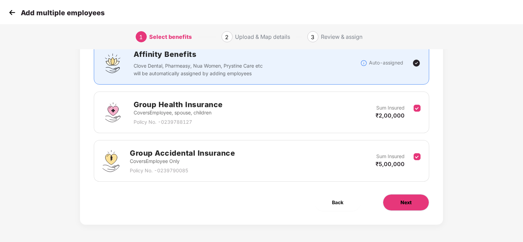
click at [398, 202] on button "Next" at bounding box center [406, 202] width 46 height 17
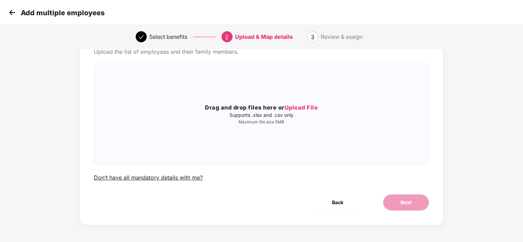
scroll to position [0, 0]
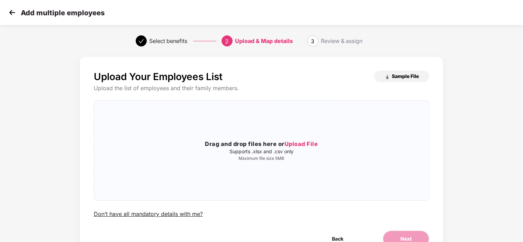
click at [396, 79] on span "Sample File" at bounding box center [405, 76] width 27 height 7
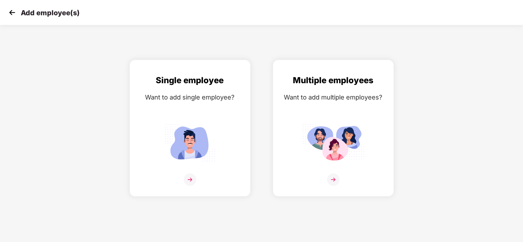
click at [10, 14] on img at bounding box center [12, 12] width 10 height 10
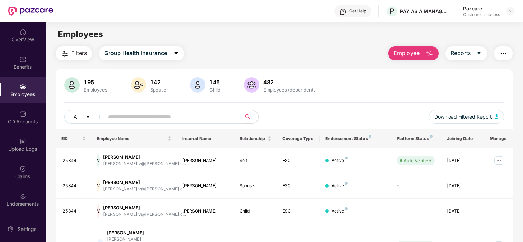
click at [134, 120] on input "text" at bounding box center [170, 116] width 124 height 10
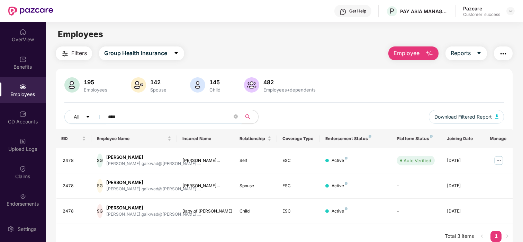
type input "****"
click at [348, 30] on div "Employees" at bounding box center [284, 34] width 477 height 13
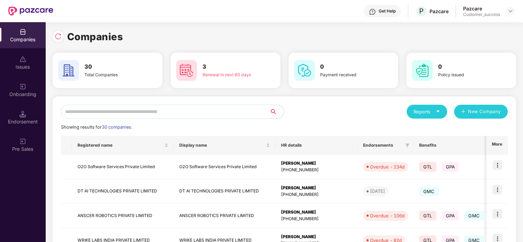
click at [128, 106] on input "text" at bounding box center [165, 112] width 209 height 14
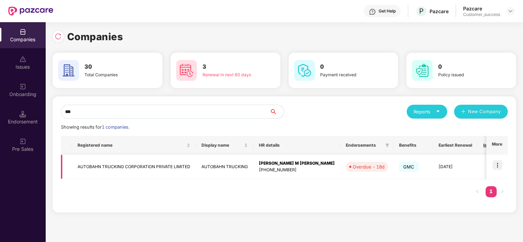
type input "***"
click at [500, 161] on img at bounding box center [498, 165] width 10 height 10
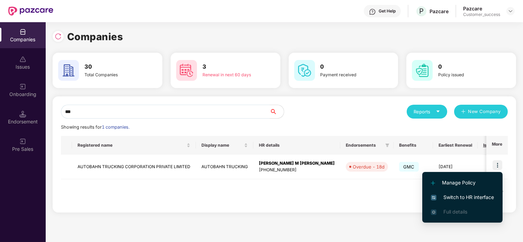
click at [448, 193] on span "Switch to HR interface" at bounding box center [462, 197] width 63 height 8
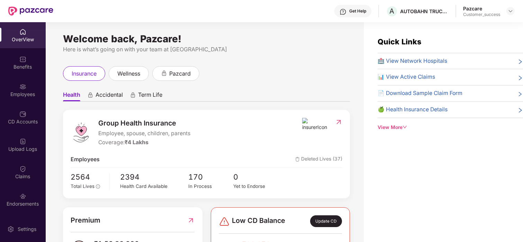
click at [24, 142] on img at bounding box center [22, 141] width 7 height 7
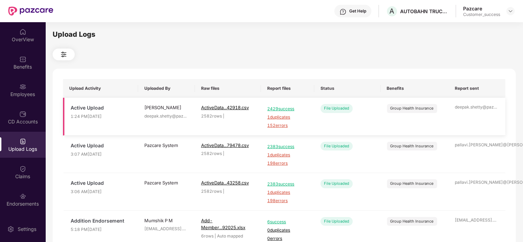
click at [275, 128] on span "152 errors" at bounding box center [287, 125] width 41 height 7
click at [32, 79] on div "Employees" at bounding box center [23, 90] width 46 height 26
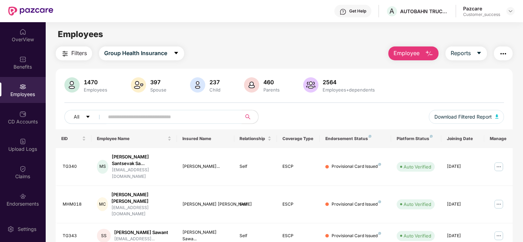
click at [124, 116] on input "text" at bounding box center [170, 116] width 124 height 10
paste input "******"
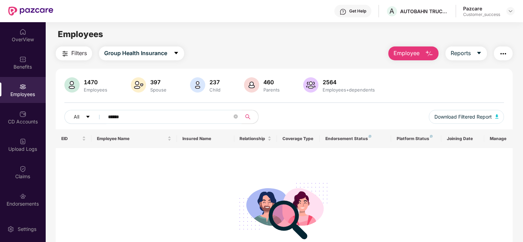
click at [118, 115] on input "******" at bounding box center [170, 116] width 124 height 10
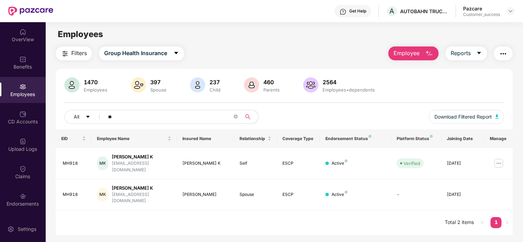
type input "*"
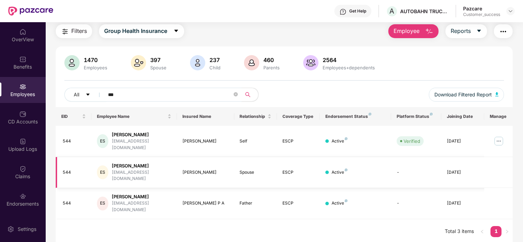
scroll to position [21, 0]
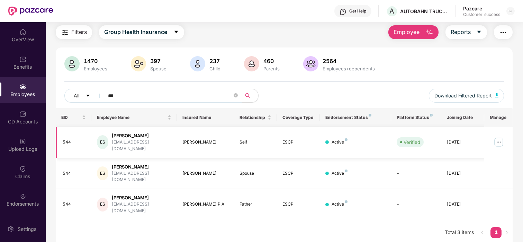
type input "***"
click at [498, 136] on img at bounding box center [498, 141] width 11 height 11
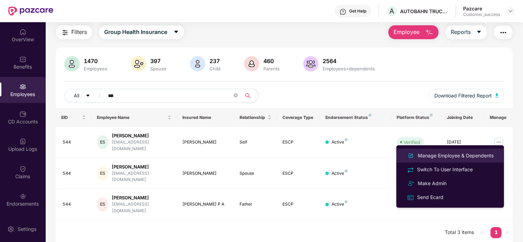
click at [463, 153] on div "Manage Employee & Dependents" at bounding box center [455, 156] width 79 height 8
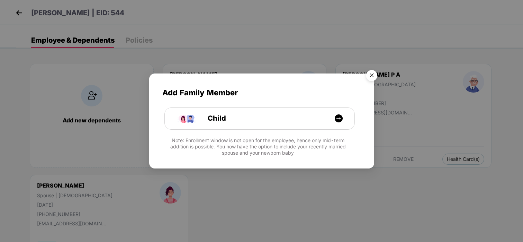
click at [370, 78] on img "Close" at bounding box center [371, 76] width 19 height 19
